Goal: Task Accomplishment & Management: Use online tool/utility

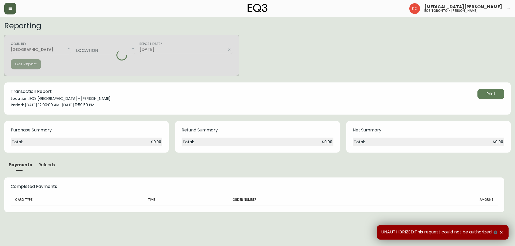
click at [11, 10] on icon "button" at bounding box center [10, 8] width 4 height 4
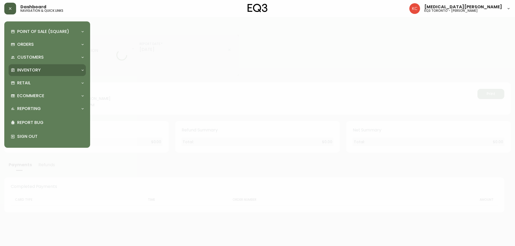
click at [43, 68] on div "Inventory" at bounding box center [45, 70] width 68 height 6
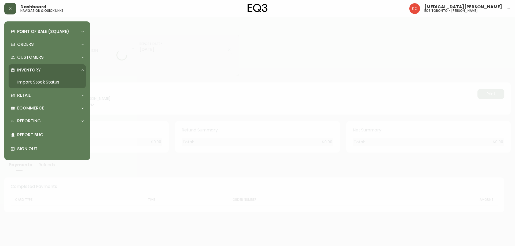
click at [61, 82] on link "Import Stock Status" at bounding box center [47, 82] width 77 height 12
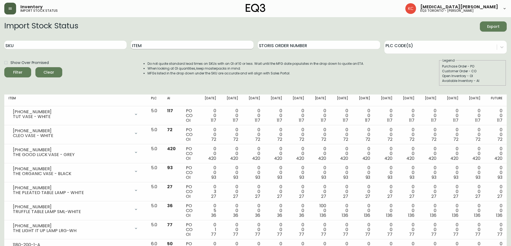
click at [153, 41] on div "Item" at bounding box center [192, 44] width 122 height 17
click at [153, 43] on input "Item" at bounding box center [192, 45] width 122 height 9
click at [4, 67] on button "Filter" at bounding box center [17, 72] width 27 height 10
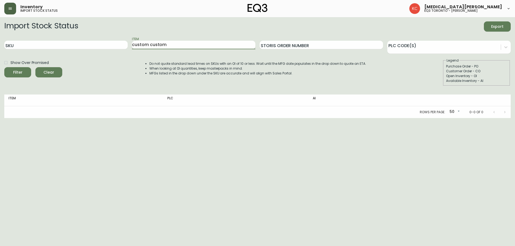
drag, startPoint x: 158, startPoint y: 45, endPoint x: 149, endPoint y: 44, distance: 10.0
click at [149, 44] on input "custom custom" at bounding box center [193, 45] width 123 height 9
type input "custom"
click at [4, 67] on button "Filter" at bounding box center [17, 72] width 27 height 10
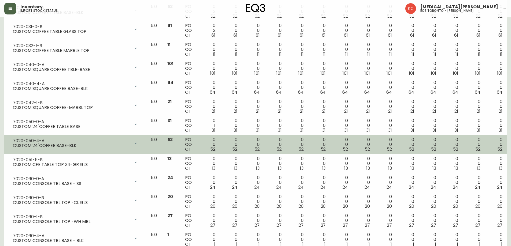
scroll to position [590, 0]
